Goal: Task Accomplishment & Management: Use online tool/utility

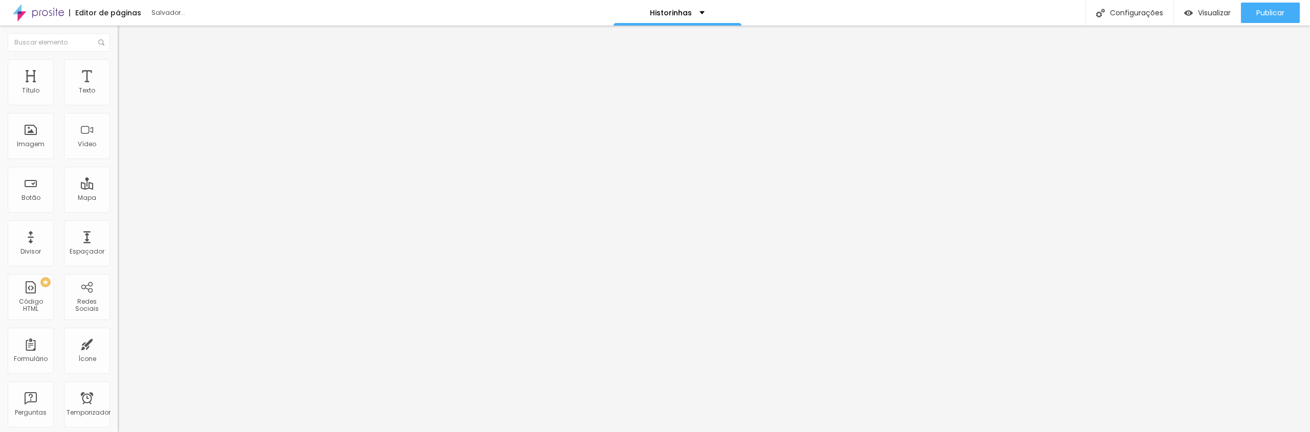
click at [98, 13] on font "Editor de páginas" at bounding box center [108, 13] width 66 height 10
click at [167, 13] on font "Salvador..." at bounding box center [168, 12] width 34 height 9
click at [118, 160] on span "Original" at bounding box center [130, 155] width 25 height 9
click at [125, 38] on img "button" at bounding box center [129, 37] width 8 height 8
